Goal: Communication & Community: Ask a question

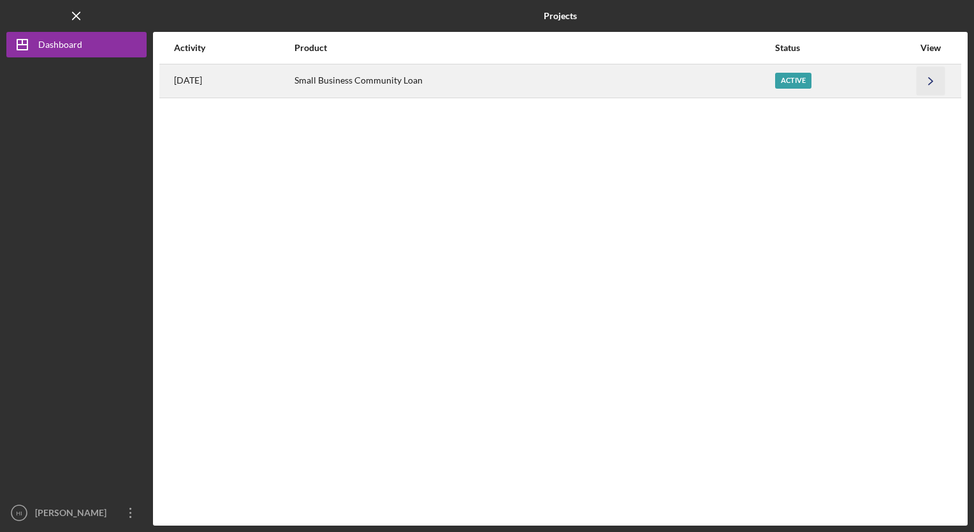
click at [932, 78] on icon "Icon/Navigate" at bounding box center [931, 80] width 29 height 29
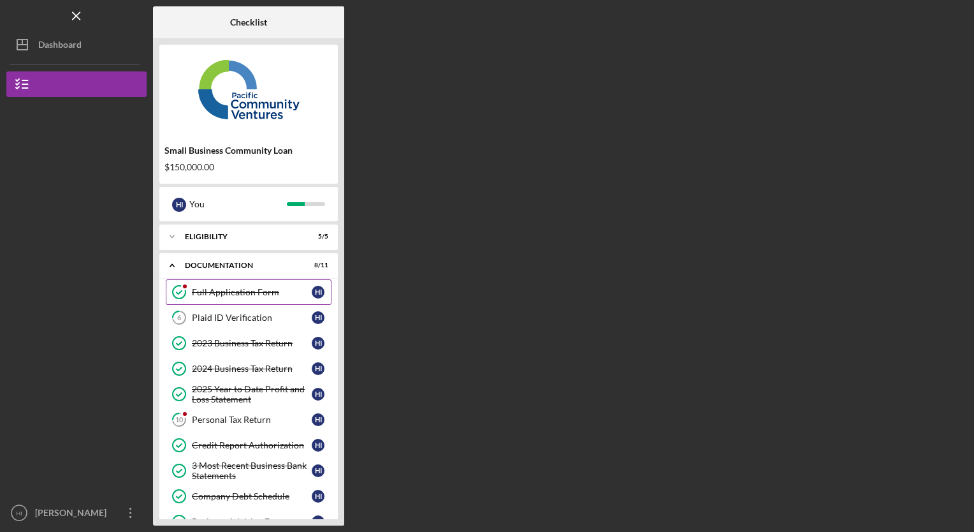
click at [240, 296] on div "Full Application Form" at bounding box center [252, 292] width 120 height 10
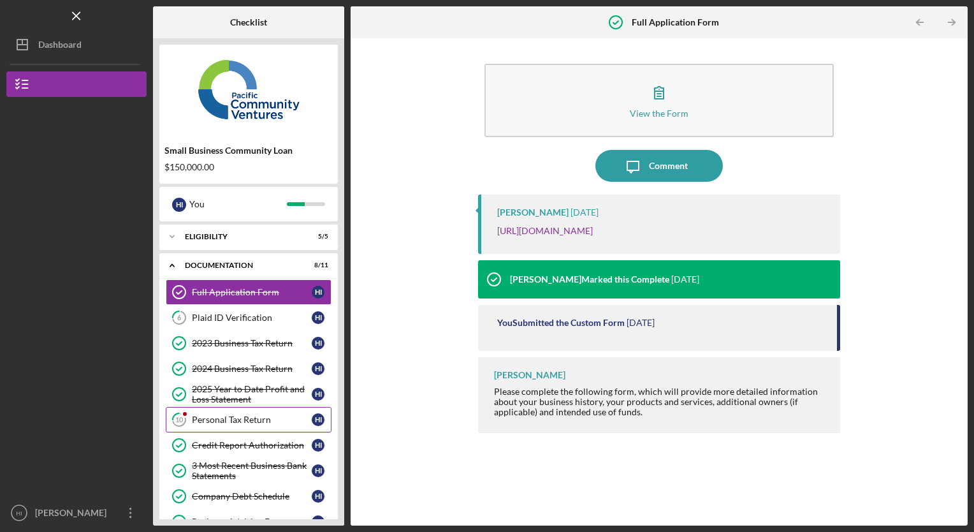
click at [232, 421] on div "Personal Tax Return" at bounding box center [252, 419] width 120 height 10
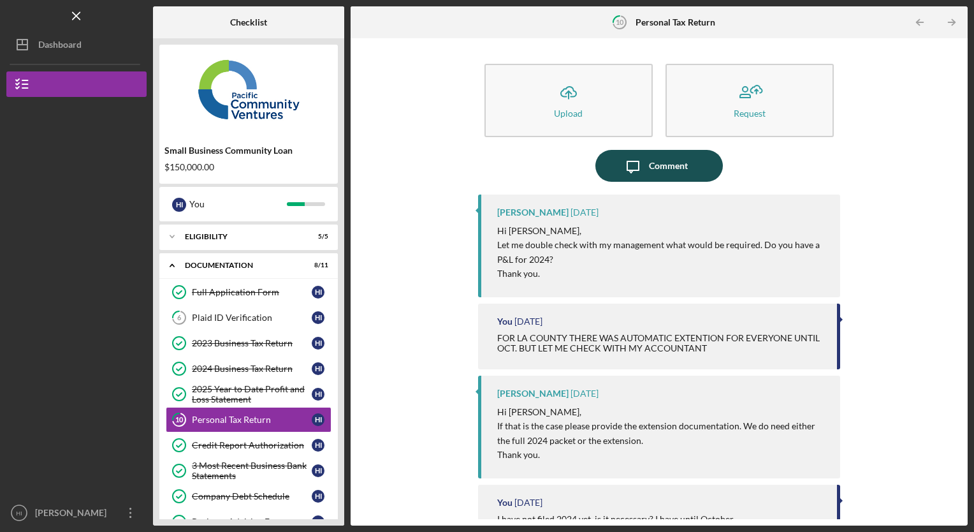
click at [671, 164] on div "Comment" at bounding box center [668, 166] width 39 height 32
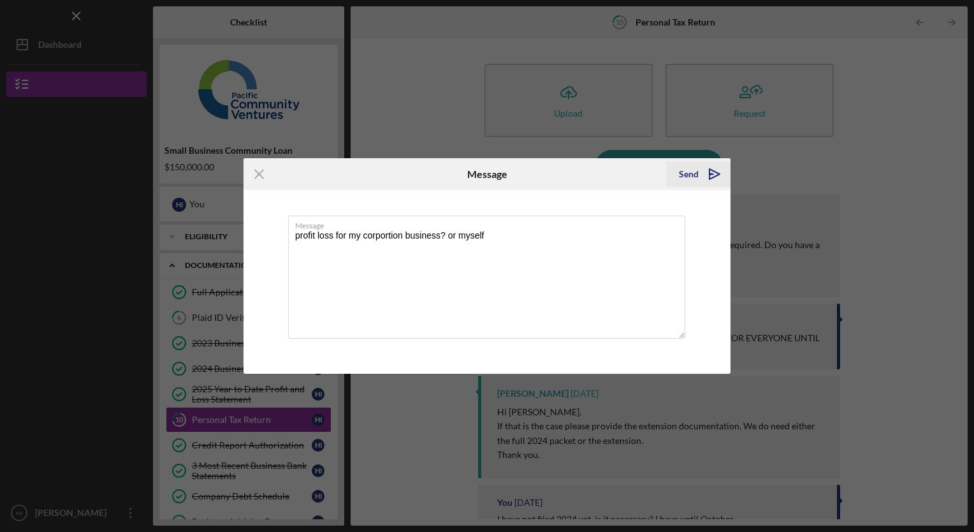
type textarea "profit loss for my corportion business? or myself"
click at [696, 170] on div "Send" at bounding box center [689, 173] width 20 height 25
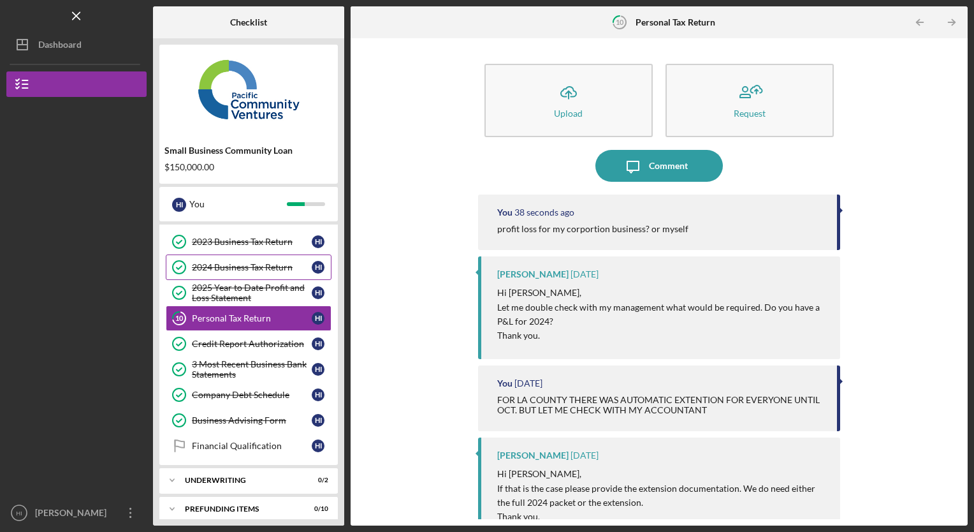
scroll to position [107, 0]
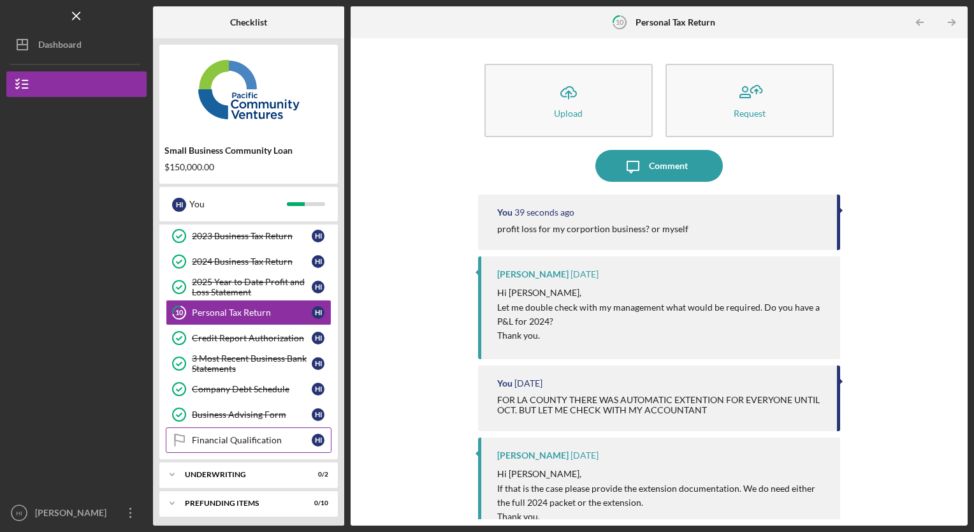
click at [233, 435] on div "Financial Qualification" at bounding box center [252, 440] width 120 height 10
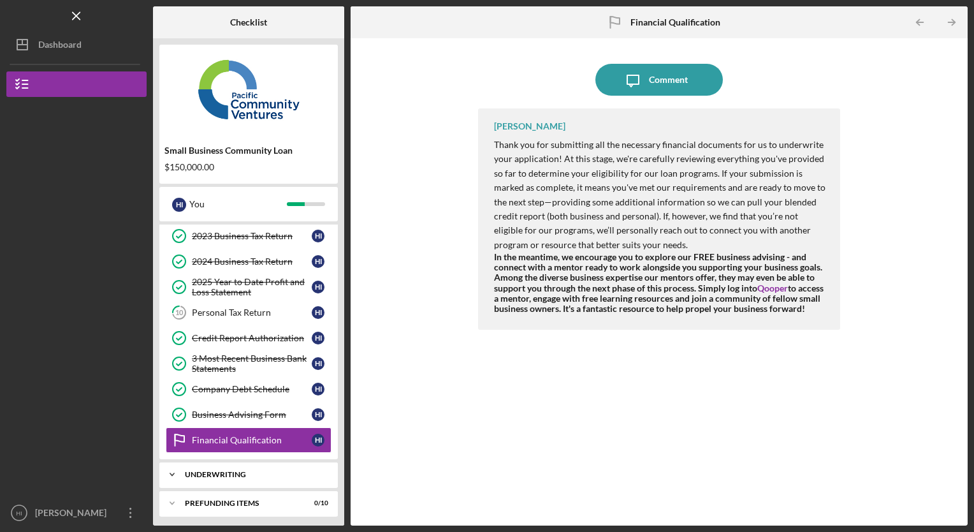
click at [228, 470] on div "Underwriting" at bounding box center [253, 474] width 137 height 8
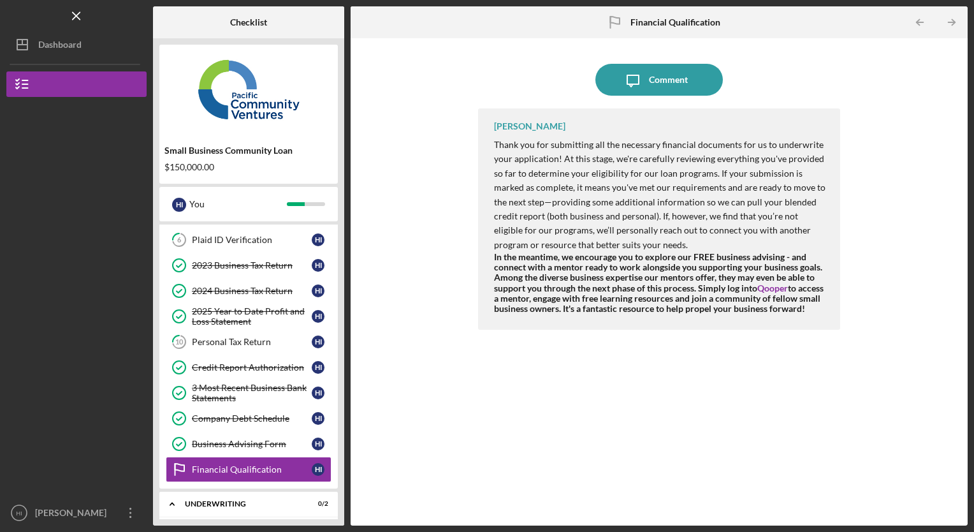
scroll to position [73, 0]
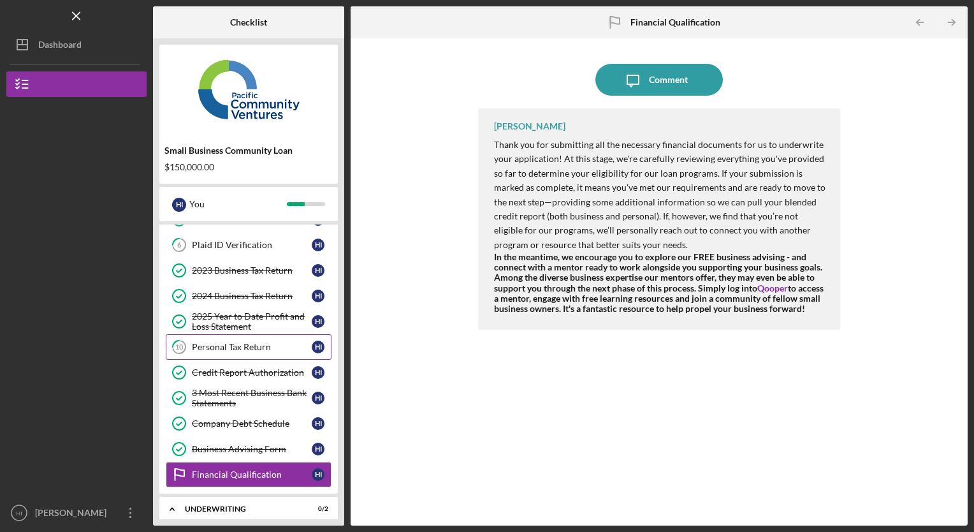
click at [251, 342] on div "Personal Tax Return" at bounding box center [252, 347] width 120 height 10
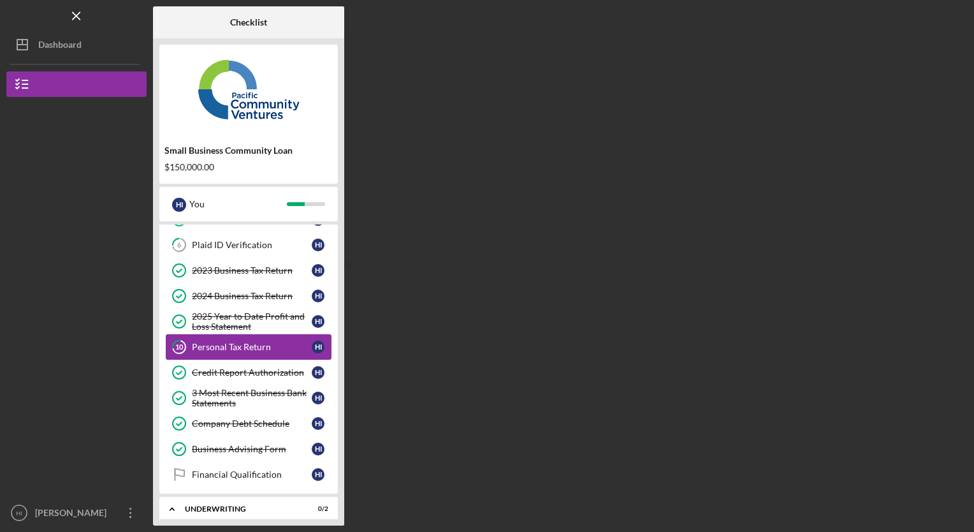
click at [256, 347] on div "Personal Tax Return" at bounding box center [252, 347] width 120 height 10
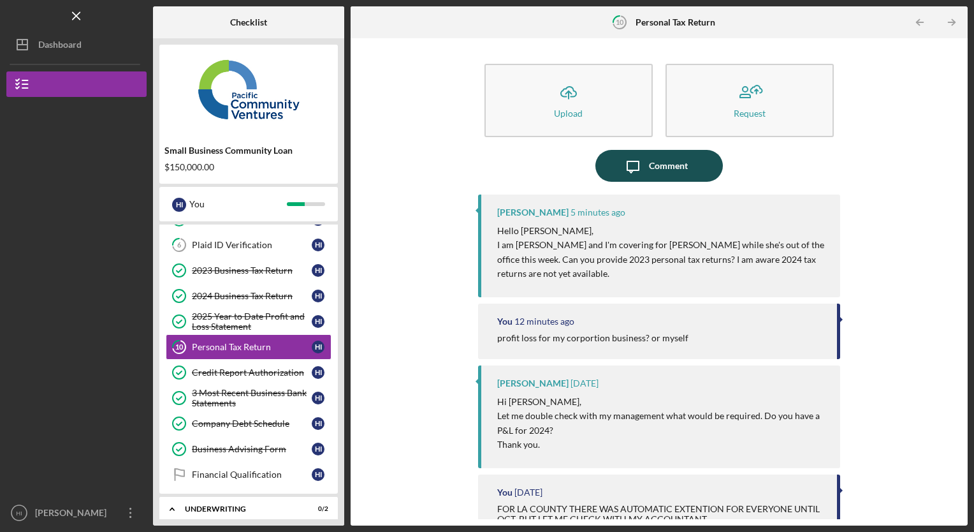
click at [669, 171] on div "Comment" at bounding box center [668, 166] width 39 height 32
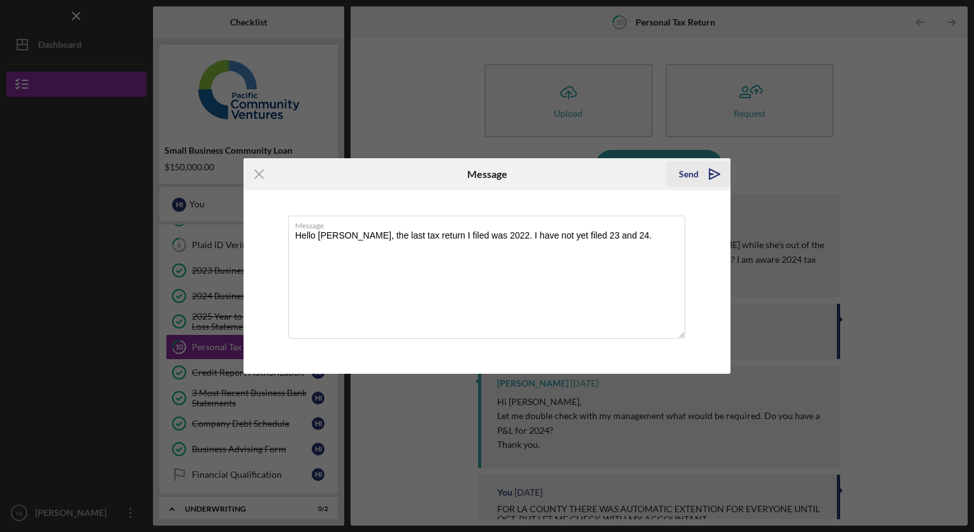
type textarea "Hello Alberto, the last tax return I filed was 2022. I have not yet filed 23 an…"
click at [687, 171] on div "Send" at bounding box center [689, 173] width 20 height 25
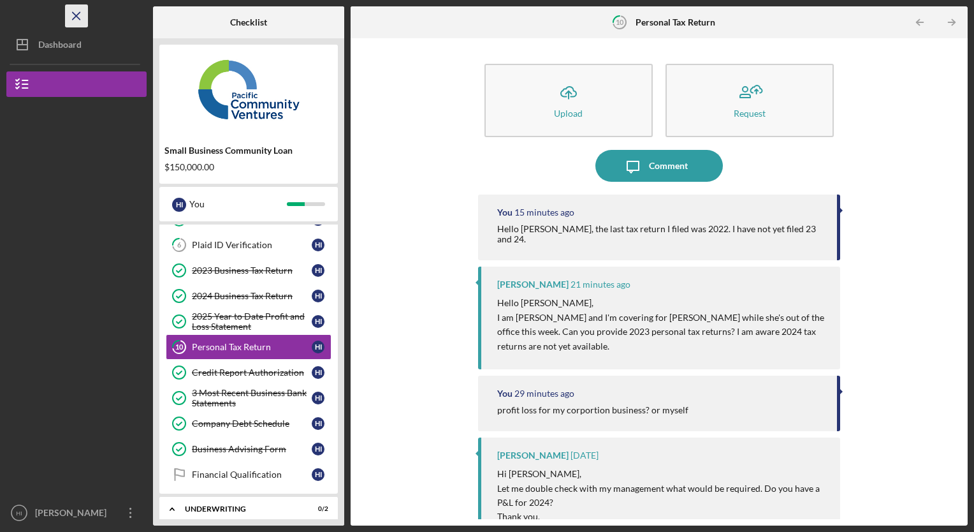
click at [79, 18] on line "button" at bounding box center [76, 15] width 7 height 7
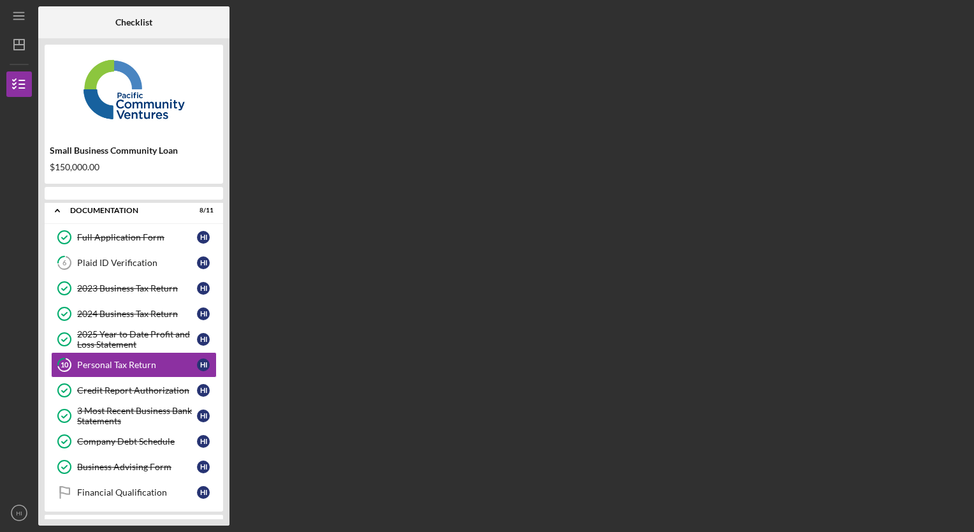
scroll to position [35, 0]
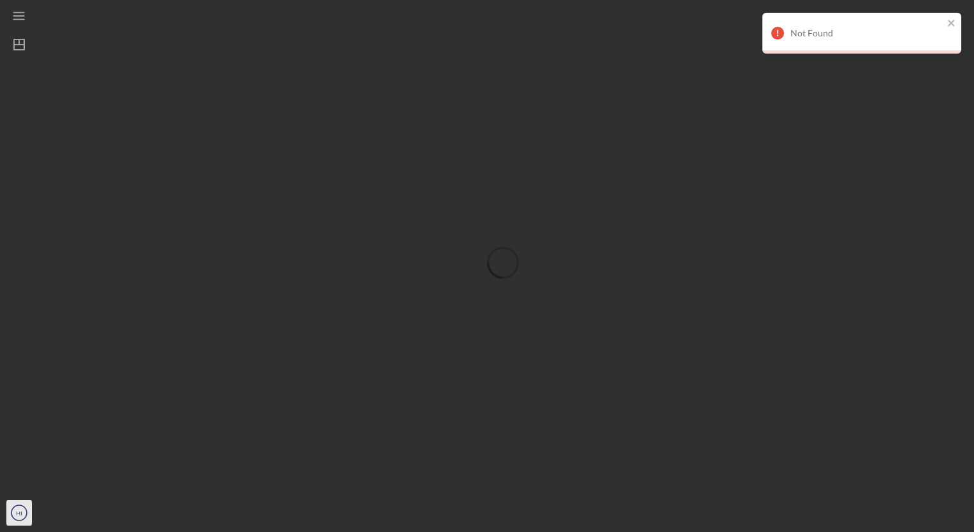
click at [22, 511] on text "HI" at bounding box center [19, 512] width 6 height 7
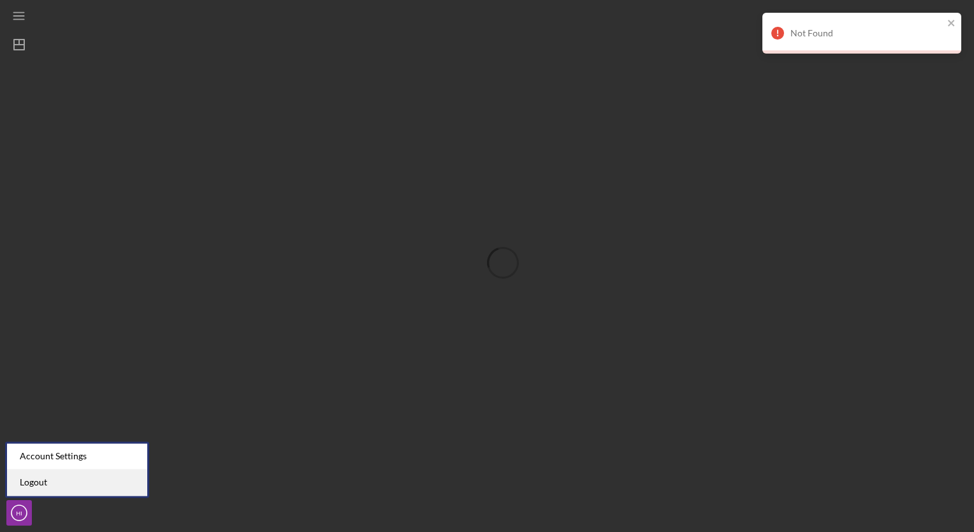
click at [34, 485] on link "Logout" at bounding box center [77, 482] width 140 height 26
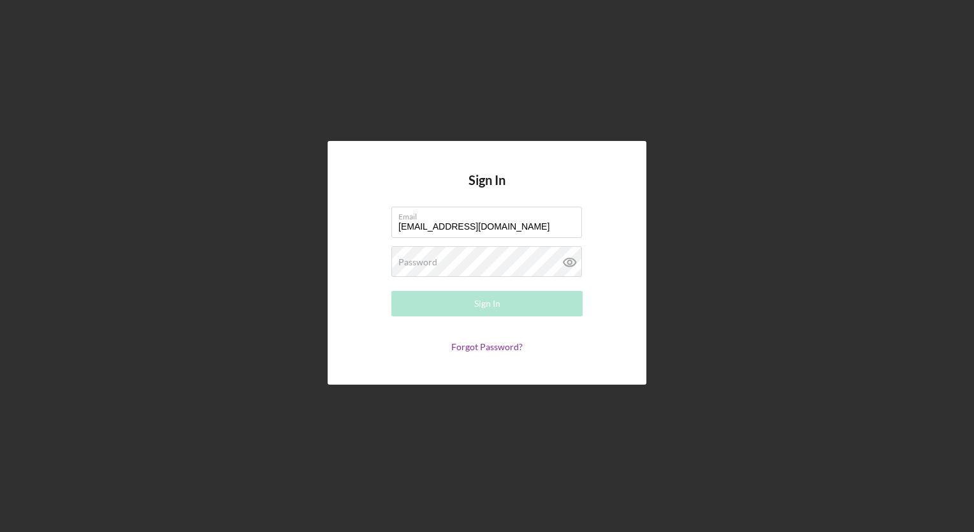
type input "altadenahospicecare@yahoo.com"
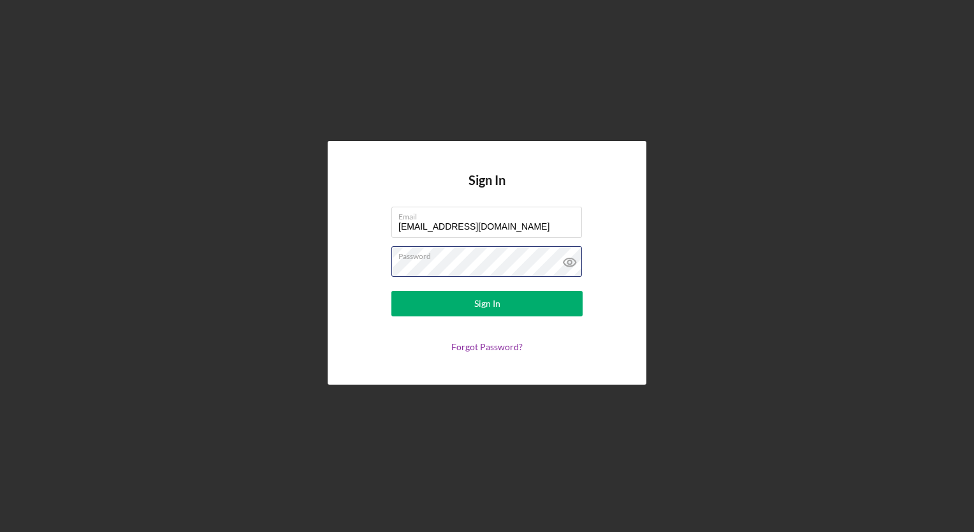
click at [391, 291] on button "Sign In" at bounding box center [486, 303] width 191 height 25
